Goal: Task Accomplishment & Management: Use online tool/utility

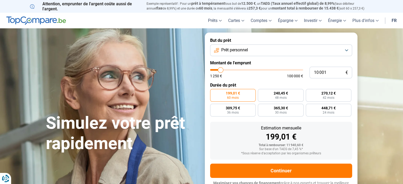
type input "11 750"
type input "11750"
type input "13 000"
type input "13000"
type input "14 250"
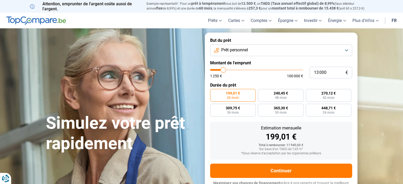
type input "14250"
type input "14 500"
type input "14500"
type input "15 250"
type input "15250"
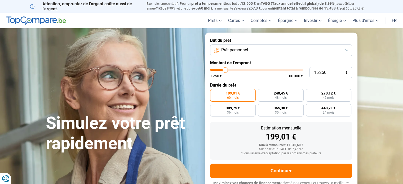
type input "14 750"
type input "14750"
type input "14 250"
type input "14250"
type input "13 750"
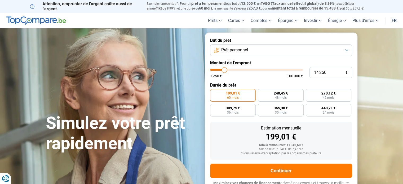
type input "13750"
type input "13 500"
type input "13500"
type input "13 250"
type input "13250"
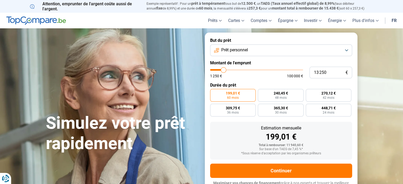
type input "13 000"
type input "13000"
type input "12 500"
type input "12500"
type input "11 500"
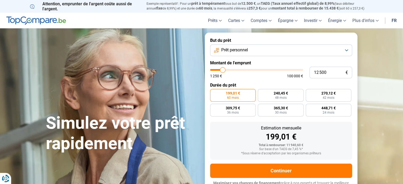
type input "11500"
type input "10 750"
type input "10750"
type input "9 750"
type input "9750"
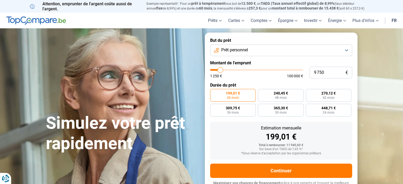
type input "9 250"
type input "9250"
type input "8 750"
type input "8750"
type input "8 250"
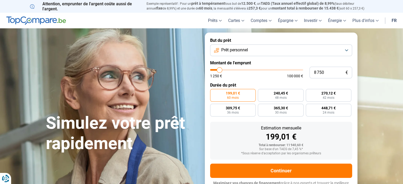
type input "8250"
type input "8 000"
type input "8000"
type input "7 500"
type input "7500"
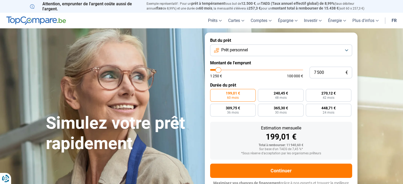
type input "7 250"
type input "7250"
type input "6 500"
type input "6500"
type input "6 000"
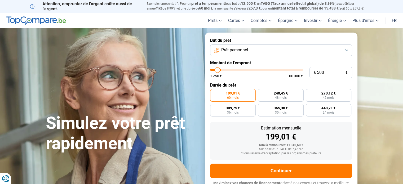
type input "6000"
type input "5 750"
type input "5750"
type input "5 250"
type input "5250"
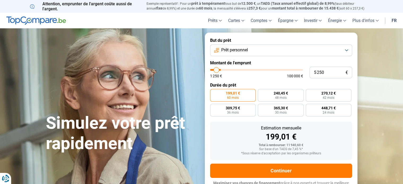
type input "4 750"
type input "4750"
type input "4 250"
type input "4250"
type input "3 250"
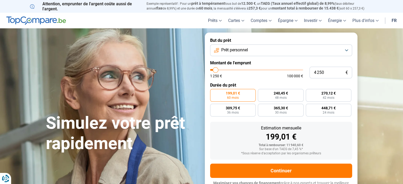
type input "3250"
type input "2 500"
type input "2500"
type input "1 500"
type input "1500"
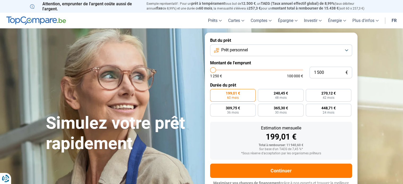
type input "1 250"
type input "1250"
type input "1 500"
type input "1500"
type input "1 750"
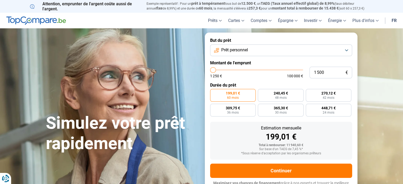
type input "1750"
type input "2 000"
type input "2000"
type input "2 500"
type input "2500"
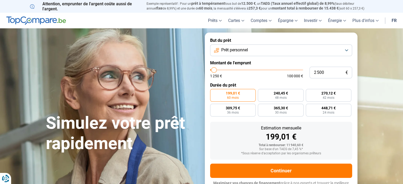
type input "2 750"
type input "2750"
type input "3 000"
type input "3000"
type input "3 500"
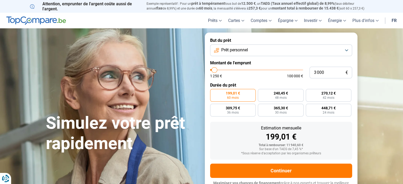
type input "3500"
type input "3 750"
type input "3750"
type input "4 000"
type input "4000"
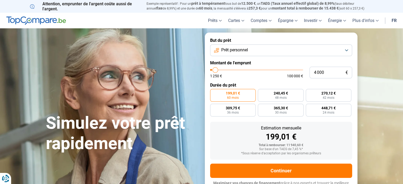
type input "4 250"
type input "4250"
type input "4 500"
type input "4500"
type input "5 250"
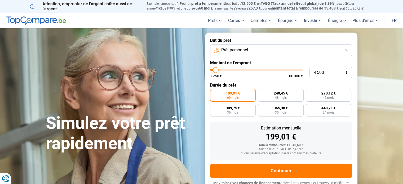
type input "5250"
type input "5 500"
type input "5500"
type input "5 750"
type input "5750"
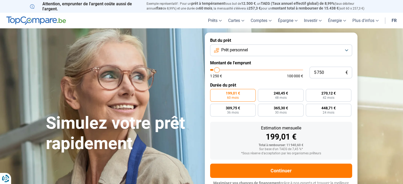
type input "6 000"
type input "6000"
type input "5 750"
type input "5750"
type input "5 500"
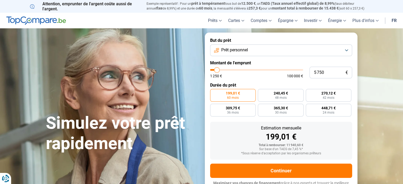
type input "5500"
type input "5 250"
type input "5250"
type input "5 000"
drag, startPoint x: 219, startPoint y: 69, endPoint x: 216, endPoint y: 71, distance: 3.4
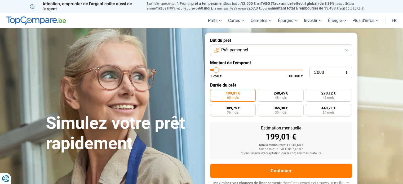
type input "5000"
click at [216, 71] on input "range" at bounding box center [256, 70] width 93 height 2
radio input "true"
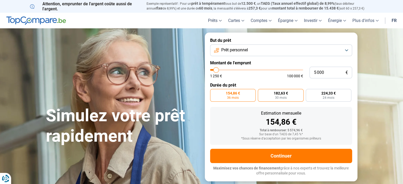
click at [279, 94] on span "182,63 €" at bounding box center [280, 93] width 14 height 4
click at [261, 92] on input "182,63 € 30 mois" at bounding box center [259, 90] width 3 height 3
radio input "true"
click at [346, 49] on button "Prêt personnel" at bounding box center [281, 50] width 142 height 12
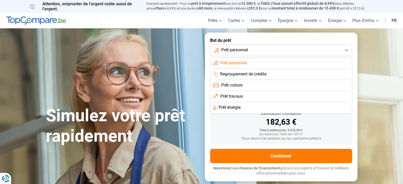
click at [266, 91] on li "Prêt voiture" at bounding box center [281, 96] width 136 height 11
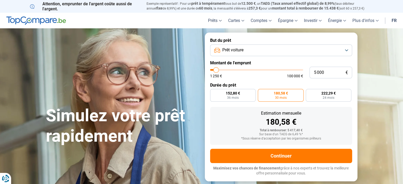
click at [346, 50] on button "Prêt voiture" at bounding box center [281, 50] width 142 height 12
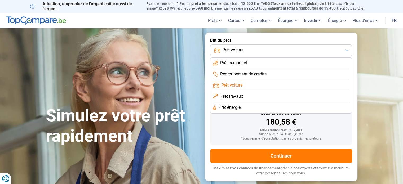
click at [315, 69] on li "Prêt personnel" at bounding box center [281, 74] width 136 height 11
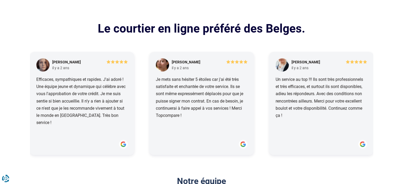
scroll to position [609, 0]
